Goal: Task Accomplishment & Management: Use online tool/utility

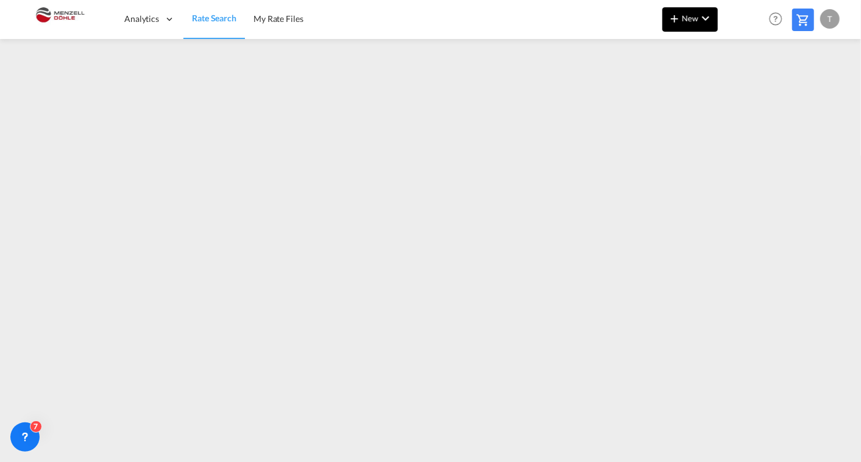
click at [707, 20] on md-icon "icon-chevron-down" at bounding box center [706, 18] width 15 height 15
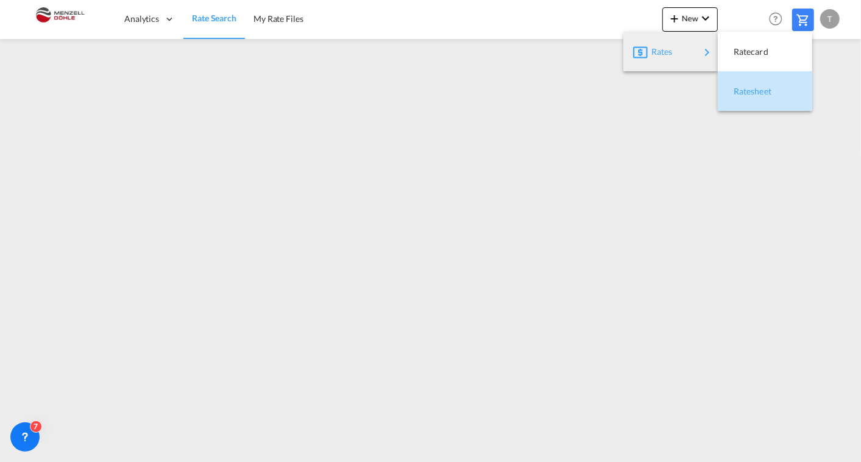
click at [742, 88] on span "Ratesheet" at bounding box center [740, 91] width 13 height 24
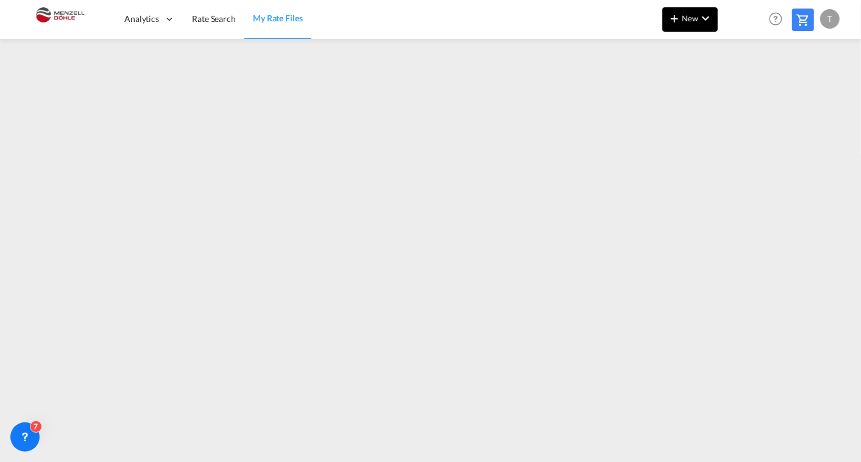
click at [691, 24] on button "New" at bounding box center [690, 19] width 55 height 24
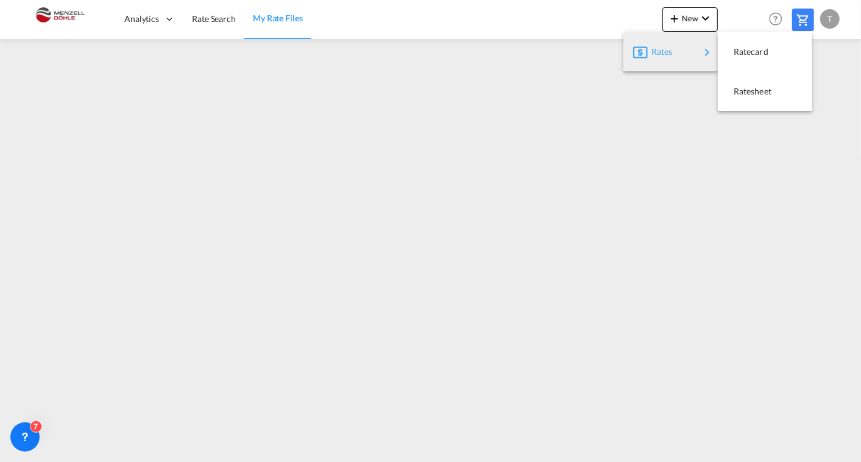
click at [454, 113] on md-backdrop at bounding box center [430, 231] width 861 height 462
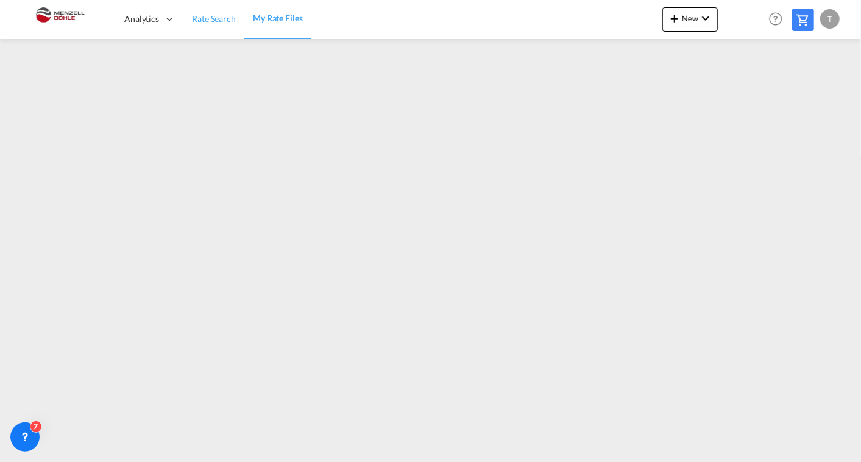
click at [204, 12] on link "Rate Search" at bounding box center [214, 19] width 61 height 40
